Goal: Information Seeking & Learning: Understand process/instructions

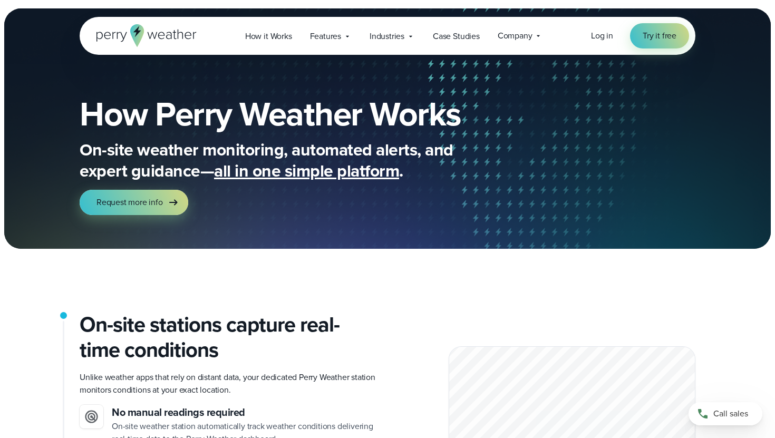
click at [145, 37] on icon at bounding box center [147, 35] width 100 height 23
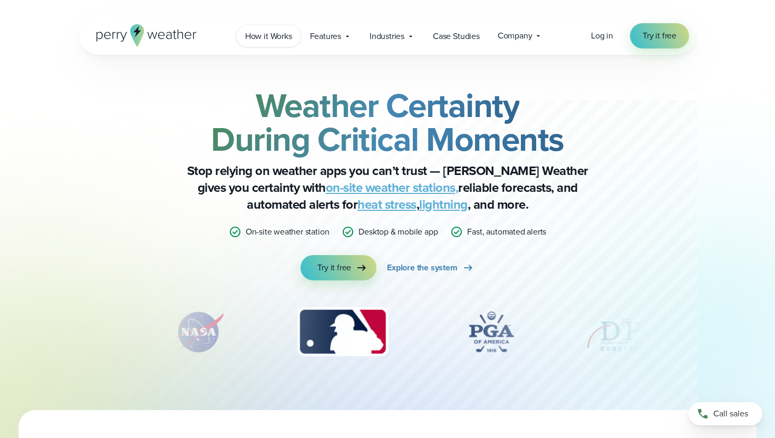
click at [255, 45] on link "How it Works" at bounding box center [268, 36] width 65 height 22
